Goal: Find specific page/section: Find specific page/section

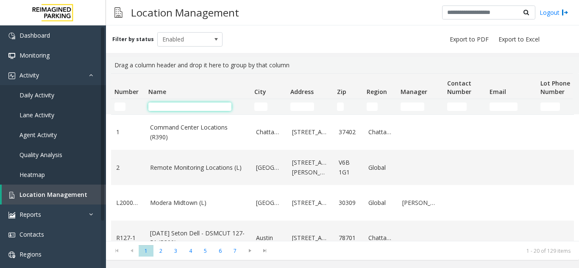
click at [207, 104] on input "Name Filter" at bounding box center [189, 106] width 83 height 8
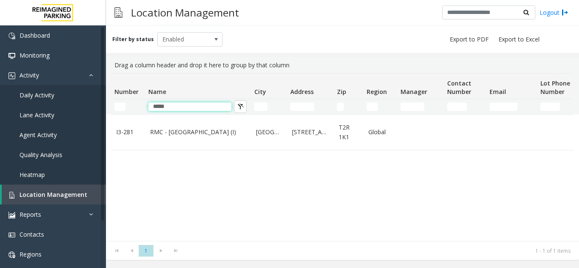
type input "*****"
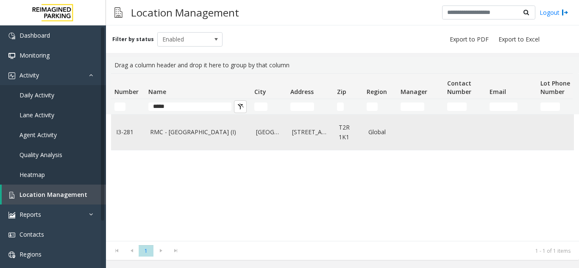
click at [199, 129] on link "RMC - Mount Royal Village (I)" at bounding box center [198, 131] width 96 height 9
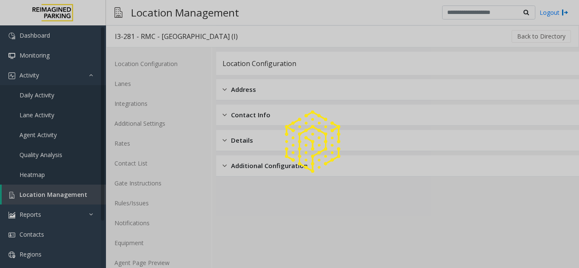
click at [173, 261] on div at bounding box center [289, 134] width 579 height 268
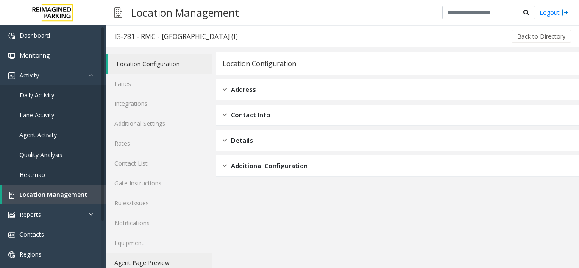
click at [173, 261] on link "Agent Page Preview" at bounding box center [158, 263] width 105 height 20
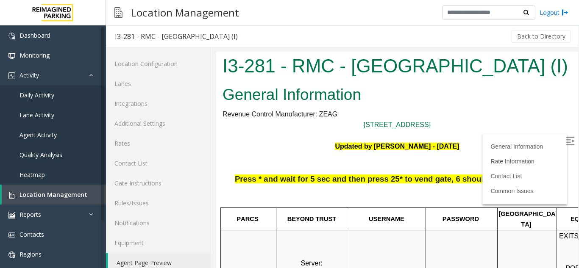
click at [565, 142] on img at bounding box center [569, 141] width 8 height 8
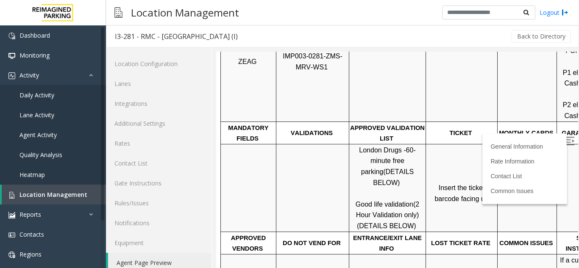
scroll to position [254, 0]
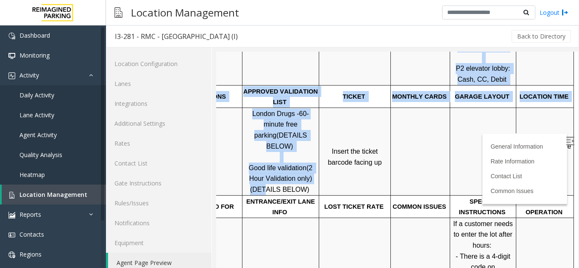
drag, startPoint x: 412, startPoint y: 172, endPoint x: 577, endPoint y: 167, distance: 165.3
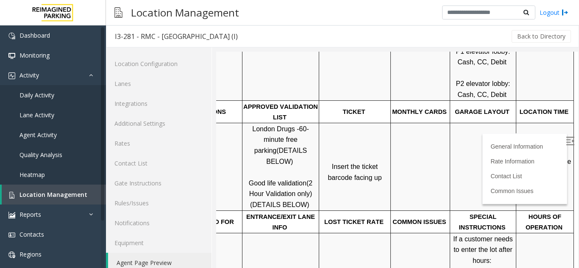
scroll to position [212, 119]
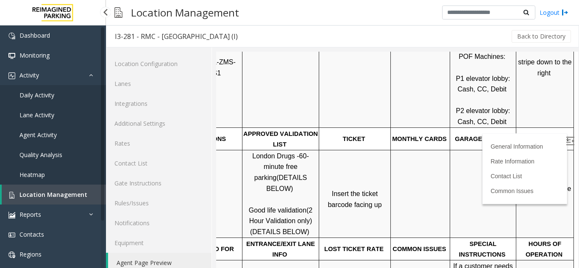
click at [55, 189] on link "Location Management" at bounding box center [54, 195] width 104 height 20
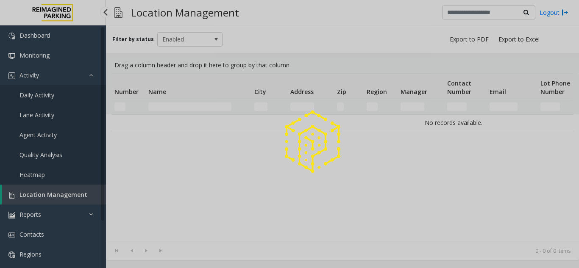
click at [55, 189] on div at bounding box center [289, 134] width 579 height 268
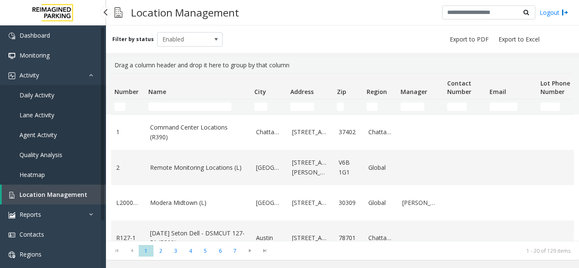
click at [79, 188] on link "Location Management" at bounding box center [54, 195] width 104 height 20
drag, startPoint x: 79, startPoint y: 188, endPoint x: 209, endPoint y: 44, distance: 193.7
click at [90, 180] on ul "Dashboard Monitoring Activity Daily Activity Lane Activity Agent Activity Quali…" at bounding box center [53, 174] width 106 height 299
click at [49, 194] on span "Location Management" at bounding box center [53, 195] width 68 height 8
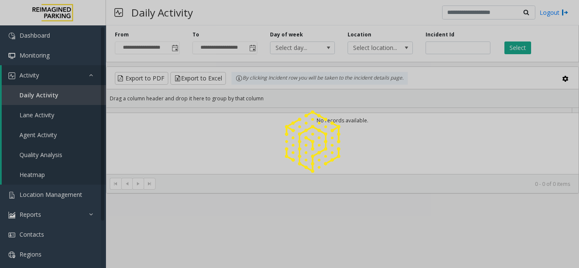
click at [179, 51] on div at bounding box center [289, 134] width 579 height 268
click at [175, 51] on div at bounding box center [289, 134] width 579 height 268
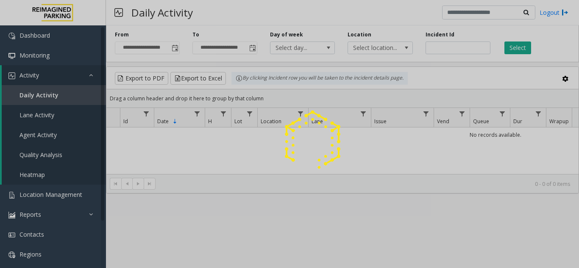
click at [175, 51] on span "Toggle popup" at bounding box center [175, 48] width 7 height 7
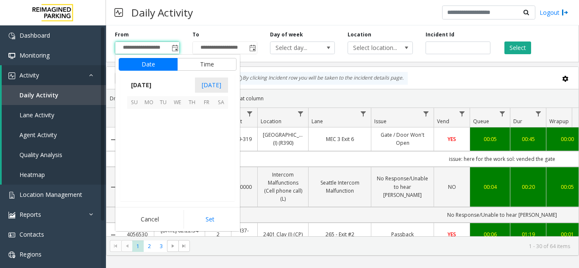
scroll to position [151912, 0]
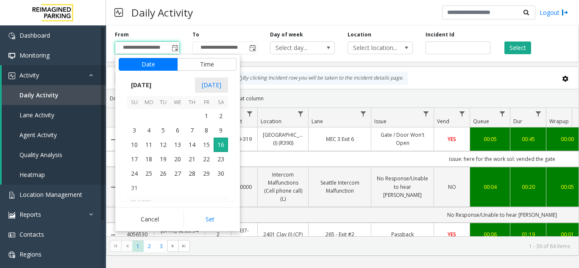
click at [386, 101] on div "Drag a column header and drop it here to group by that column" at bounding box center [342, 98] width 472 height 15
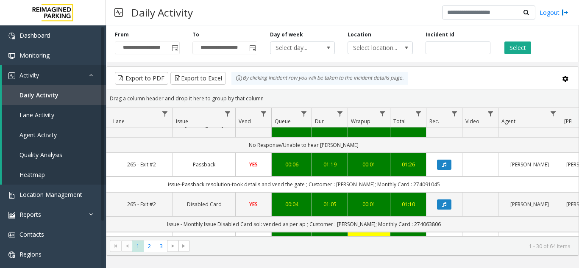
scroll to position [85, 198]
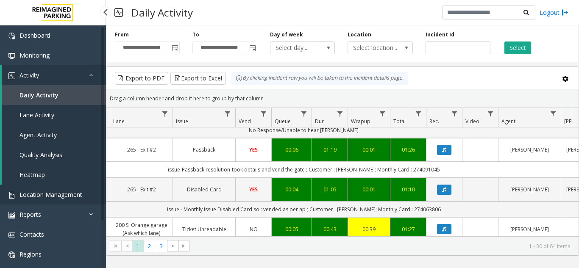
click at [61, 195] on span "Location Management" at bounding box center [50, 195] width 63 height 8
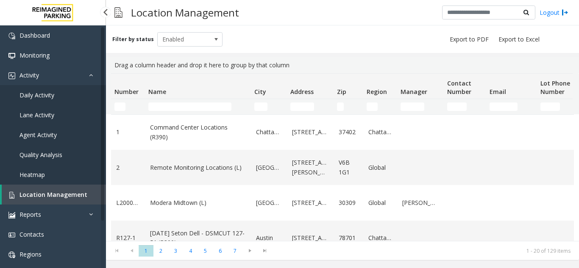
click at [70, 95] on link "Daily Activity" at bounding box center [53, 95] width 106 height 20
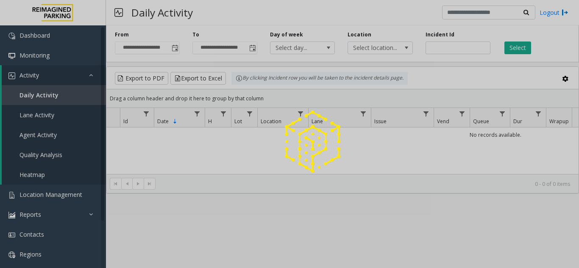
click at [174, 50] on div at bounding box center [289, 134] width 579 height 268
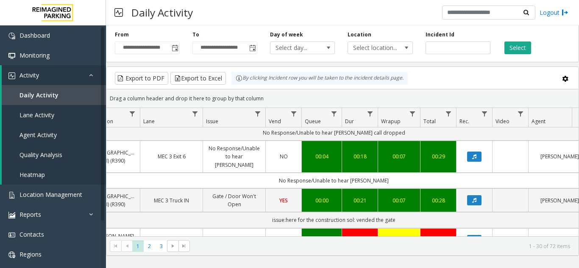
scroll to position [212, 168]
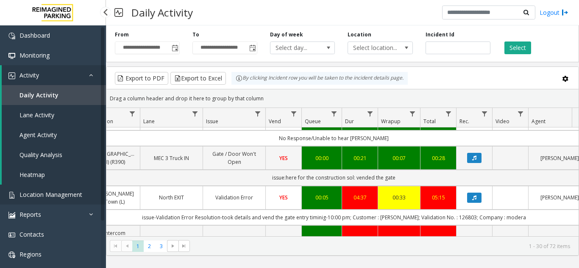
click at [64, 196] on span "Location Management" at bounding box center [50, 195] width 63 height 8
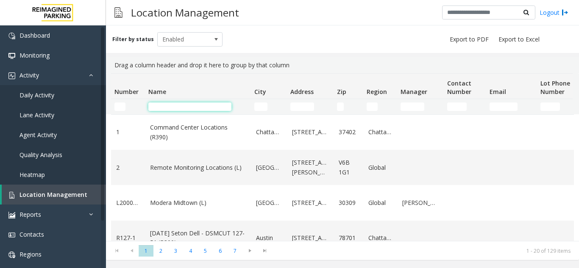
click at [153, 106] on input "Name Filter" at bounding box center [189, 106] width 83 height 8
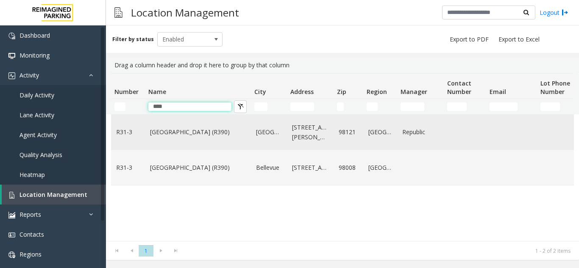
type input "****"
click at [166, 130] on link "[GEOGRAPHIC_DATA] (R390)" at bounding box center [198, 131] width 96 height 9
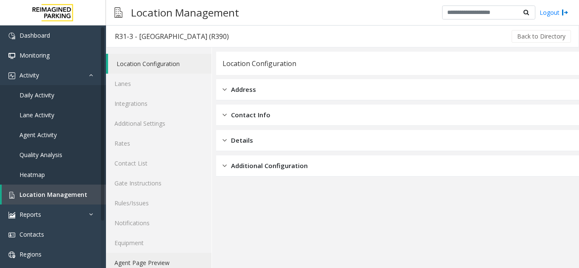
click at [150, 259] on link "Agent Page Preview" at bounding box center [158, 263] width 105 height 20
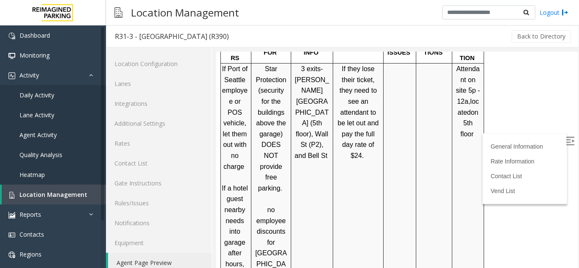
scroll to position [635, 0]
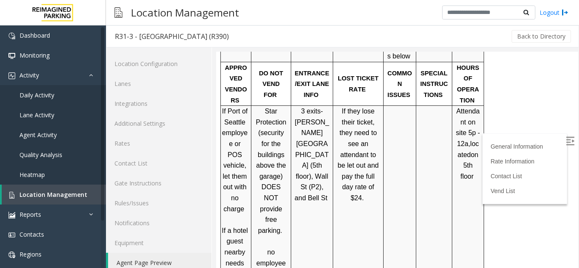
click at [565, 138] on img at bounding box center [569, 141] width 8 height 8
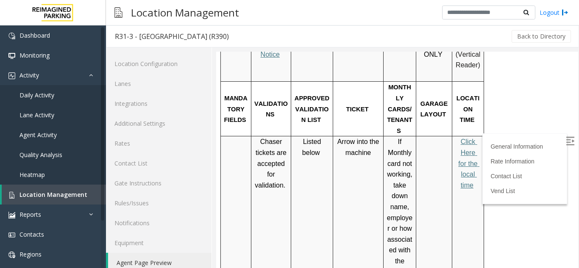
scroll to position [254, 0]
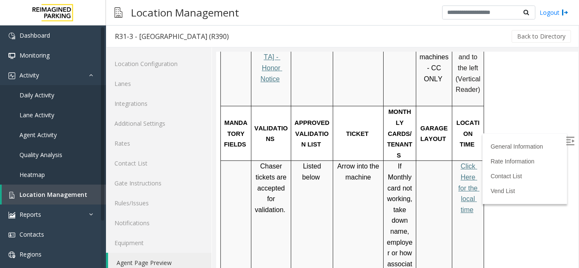
click at [466, 166] on span "Click Here for the local time" at bounding box center [468, 188] width 21 height 50
click at [465, 163] on span "Click Here for the local time" at bounding box center [468, 188] width 21 height 50
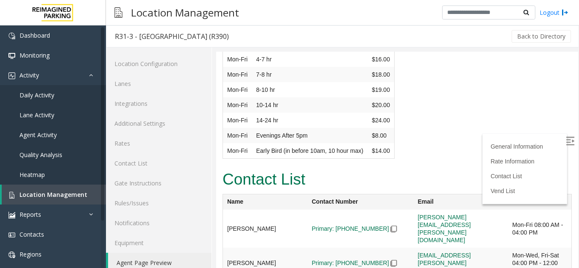
scroll to position [2202, 0]
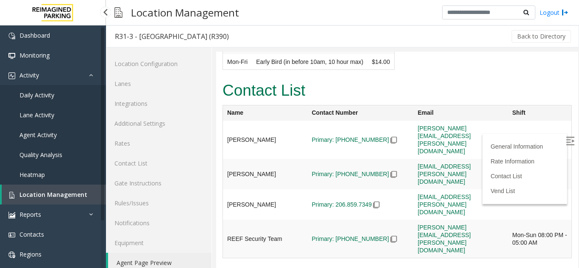
click at [91, 96] on link "Daily Activity" at bounding box center [53, 95] width 106 height 20
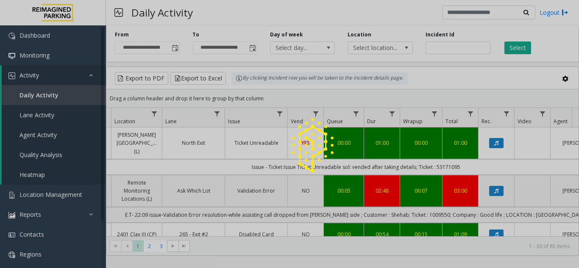
scroll to position [0, 83]
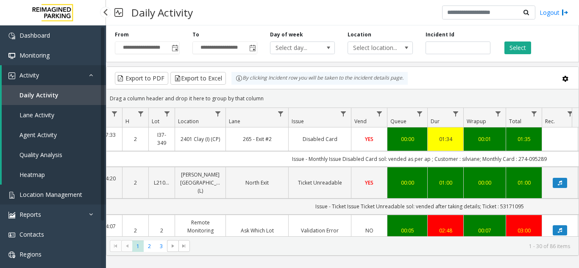
click at [42, 194] on span "Location Management" at bounding box center [50, 195] width 63 height 8
